Goal: Book appointment/travel/reservation

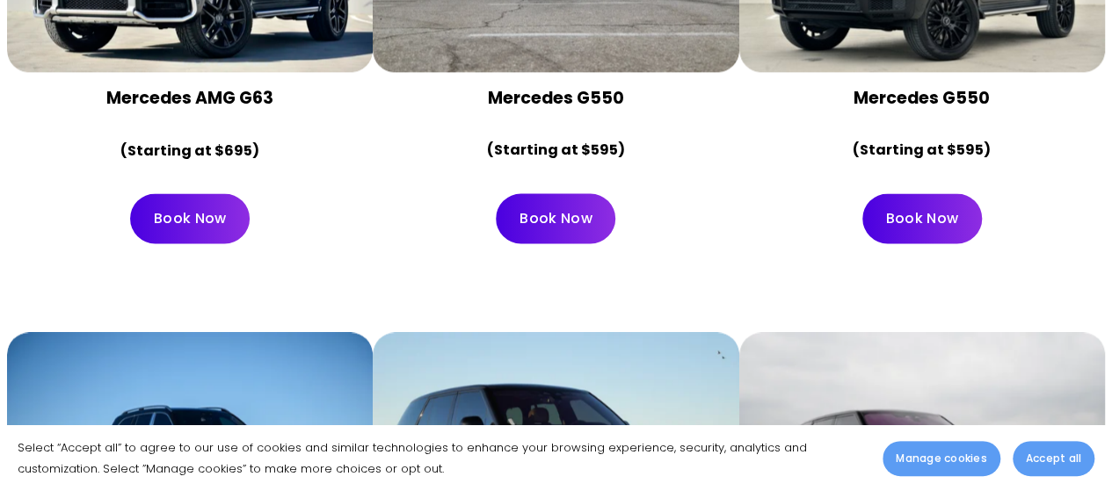
scroll to position [6093, 0]
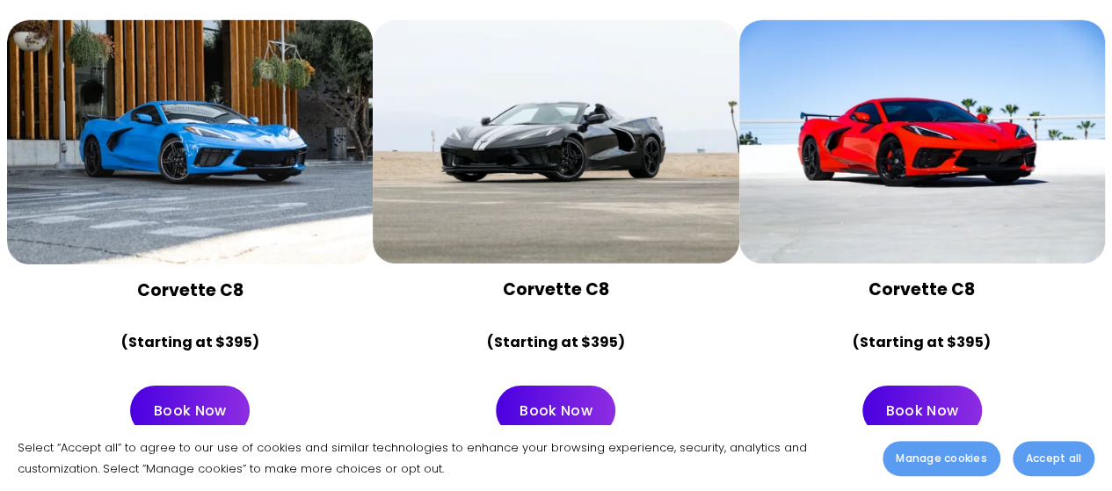
click at [205, 386] on link "Book Now" at bounding box center [190, 411] width 120 height 50
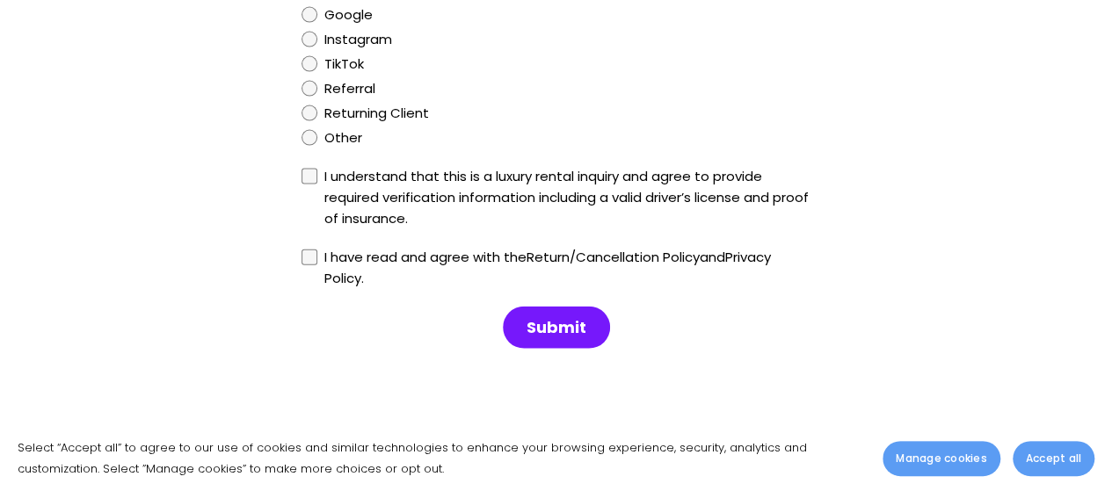
scroll to position [2022, 0]
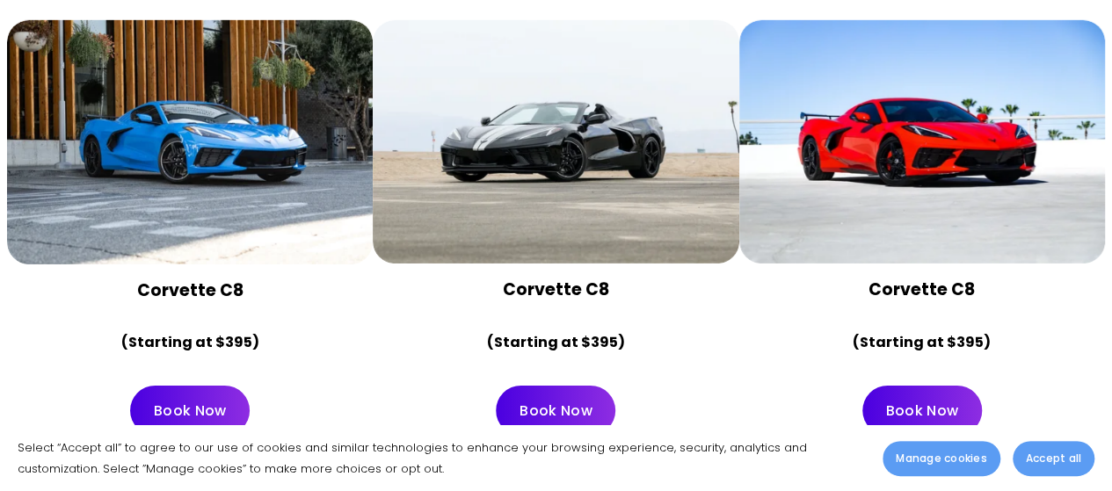
scroll to position [6005, 0]
